Goal: Find specific page/section: Find specific page/section

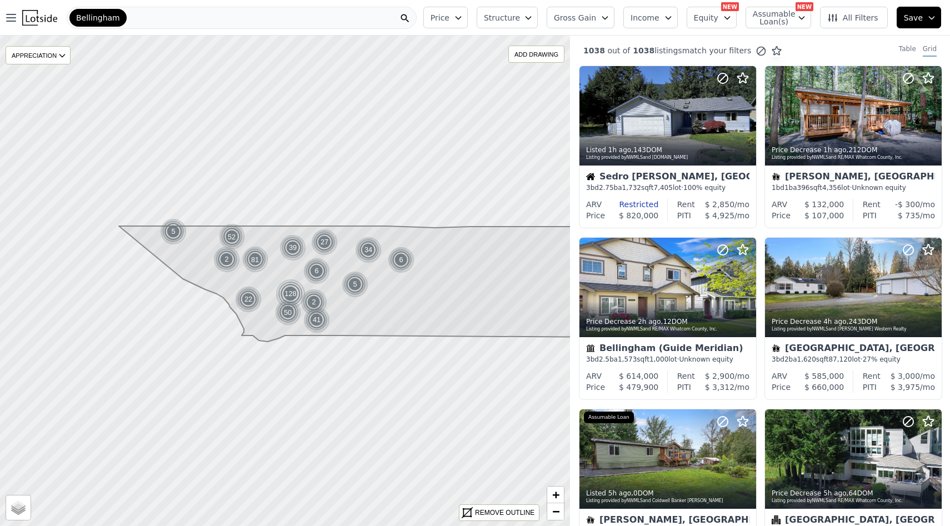
scroll to position [508, 0]
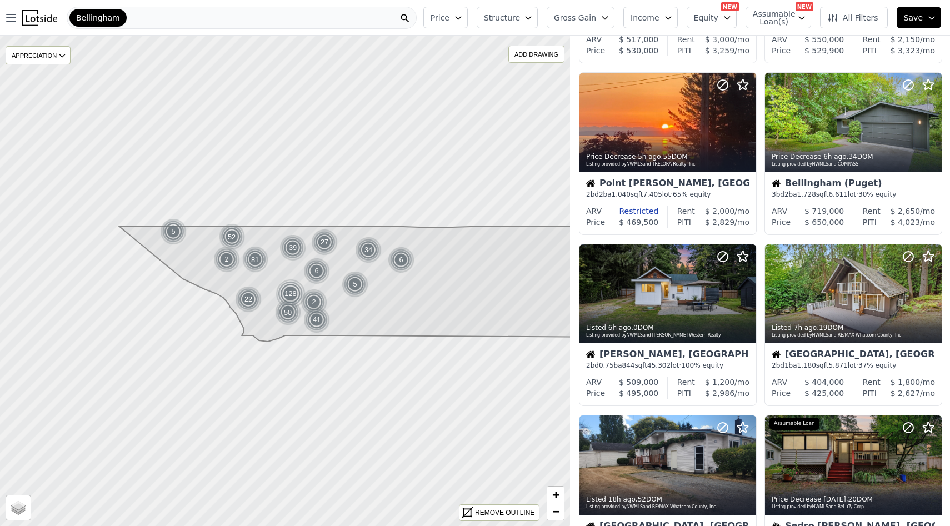
click at [649, 19] on span "Income" at bounding box center [645, 17] width 29 height 11
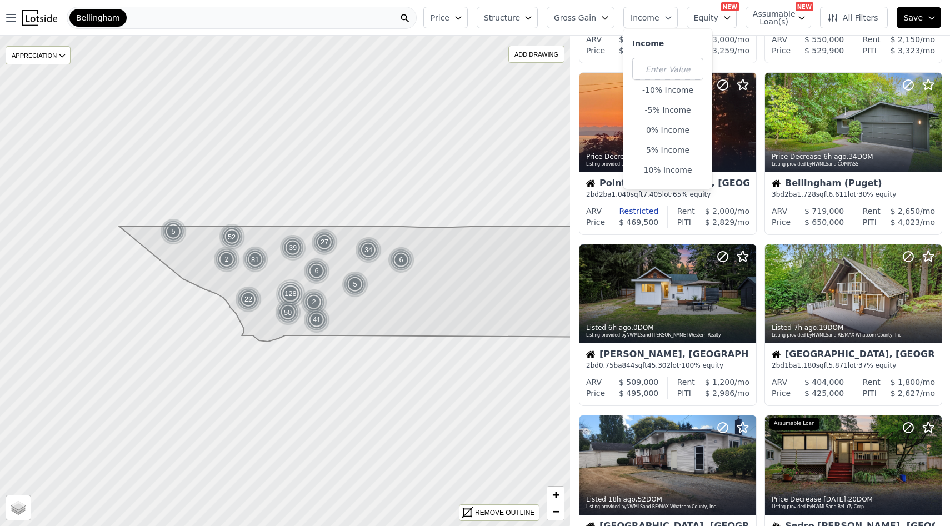
click at [707, 12] on span "Equity" at bounding box center [706, 17] width 24 height 11
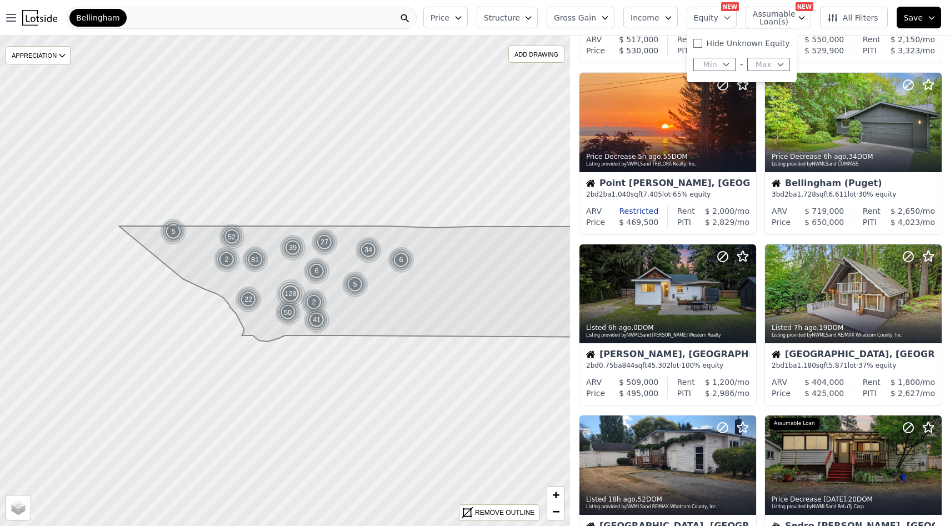
click at [707, 12] on span "Equity" at bounding box center [706, 17] width 24 height 11
click at [753, 16] on button "Assumable Loan(s)" at bounding box center [779, 18] width 66 height 22
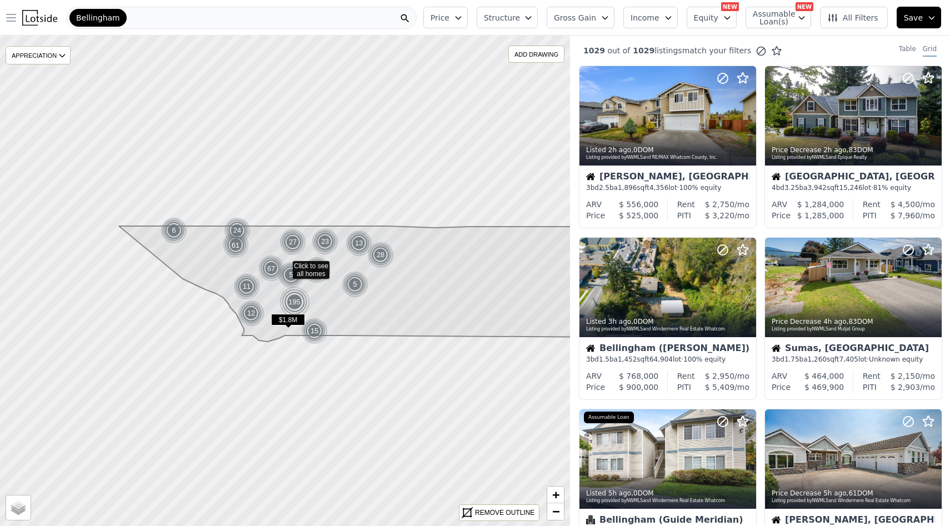
click at [16, 14] on icon "button" at bounding box center [10, 17] width 13 height 13
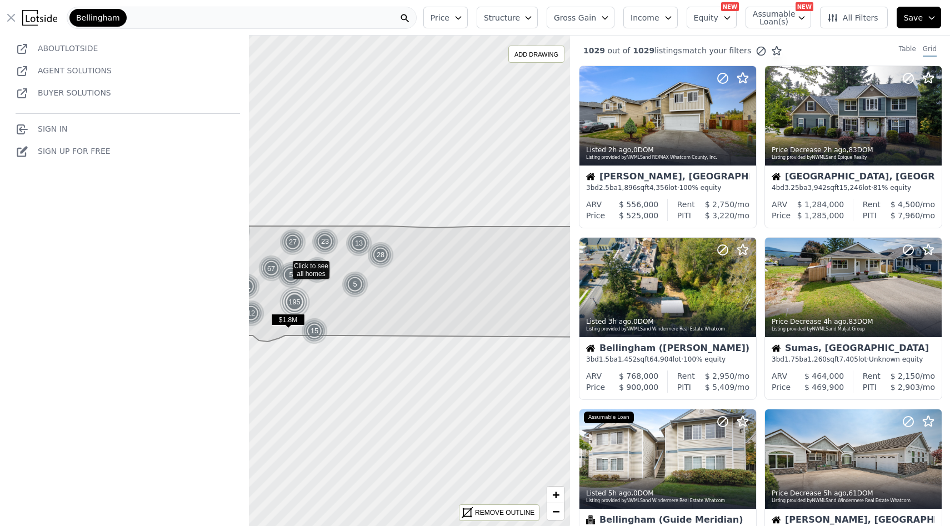
click at [12, 21] on icon "button" at bounding box center [10, 17] width 13 height 13
